Goal: Register for event/course

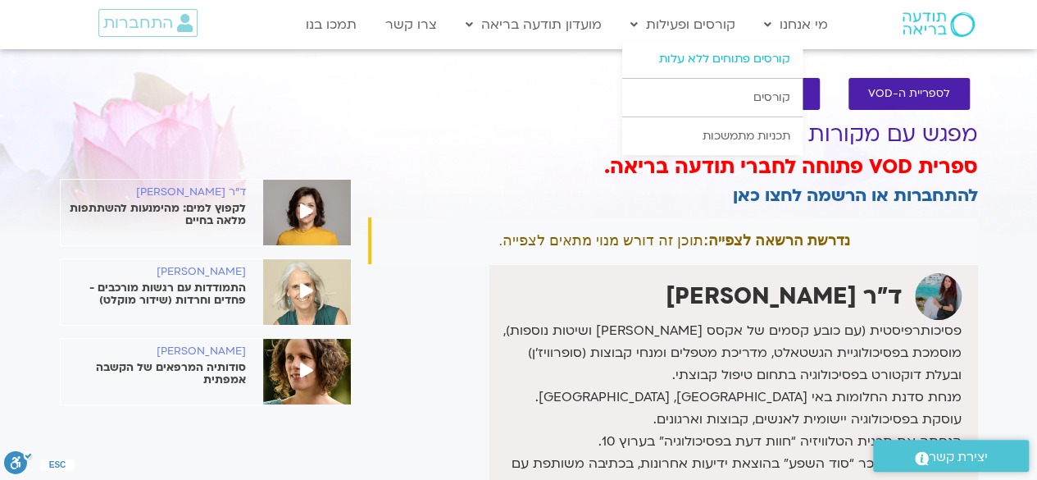
click at [669, 61] on link "קורסים פתוחים ללא עלות" at bounding box center [712, 59] width 180 height 38
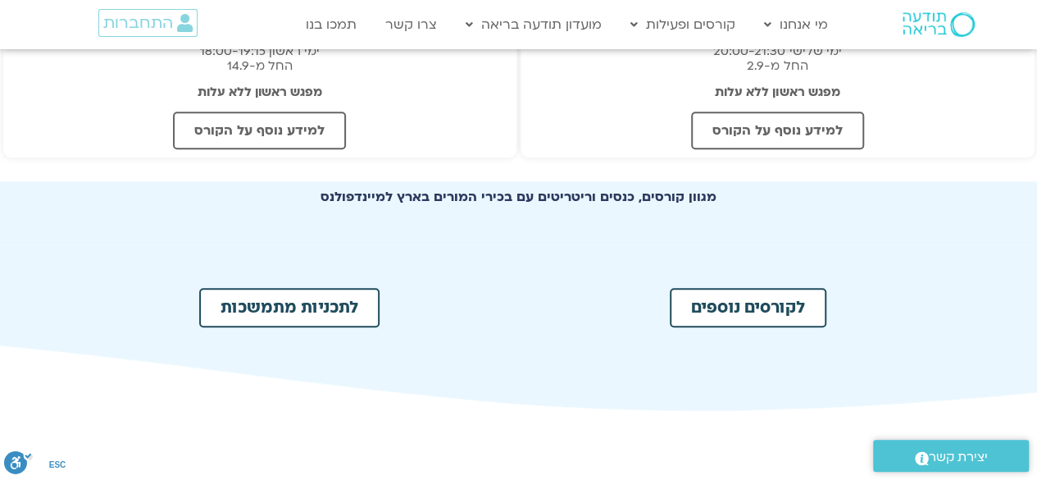
scroll to position [820, 0]
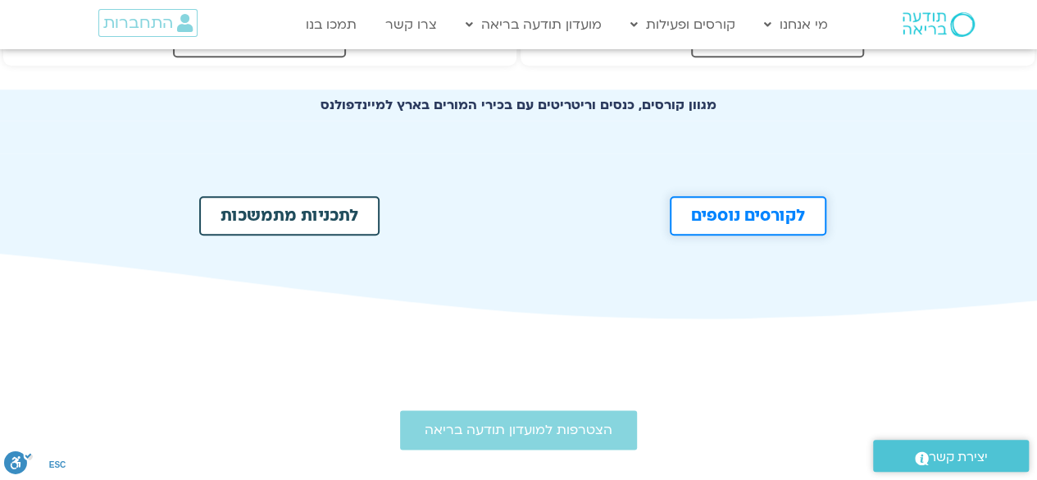
click at [800, 216] on span "לקורסים נוספים" at bounding box center [748, 215] width 114 height 16
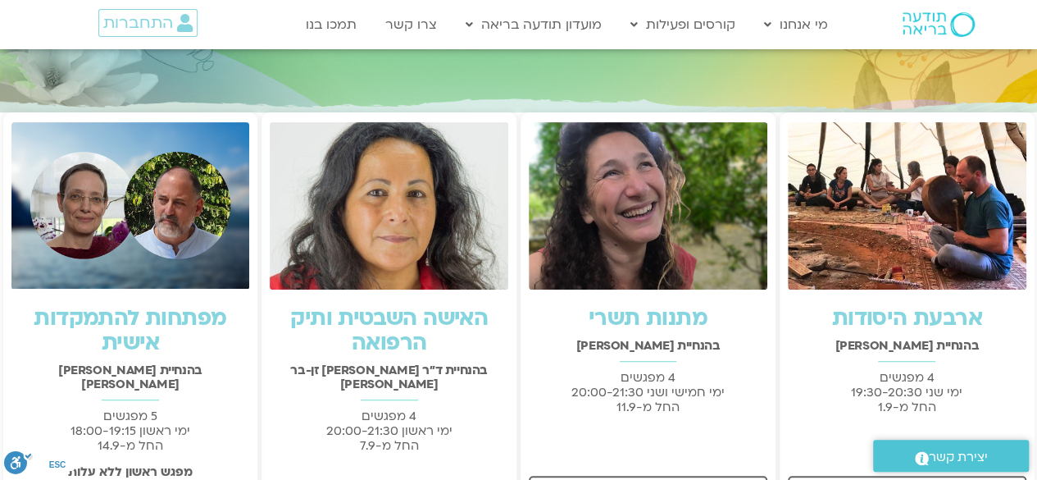
scroll to position [328, 0]
